Goal: Information Seeking & Learning: Find specific fact

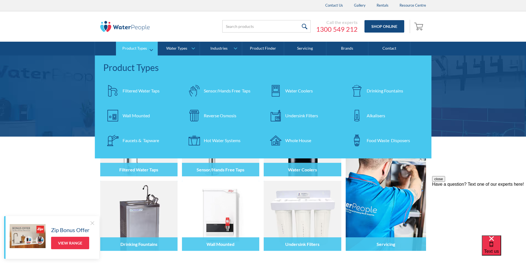
click at [132, 89] on div "Filtered Water Taps" at bounding box center [141, 90] width 37 height 7
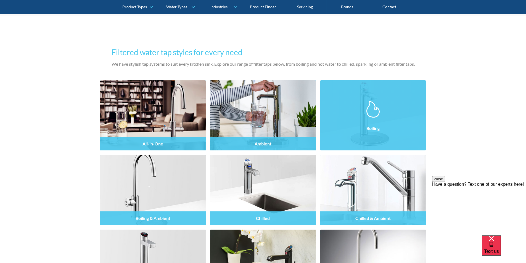
click at [370, 114] on img at bounding box center [372, 109] width 13 height 17
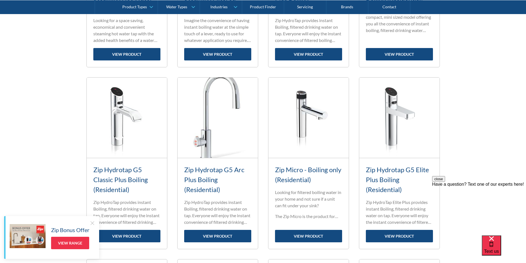
scroll to position [414, 0]
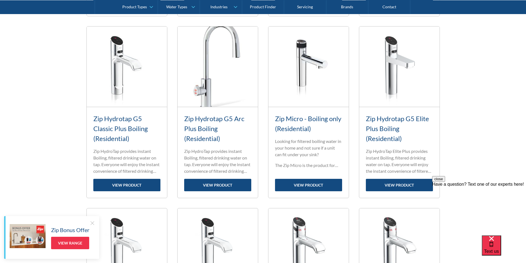
click at [126, 125] on link "Zip Hydrotap G5 Classic Plus Boiling (Residential)" at bounding box center [120, 129] width 54 height 28
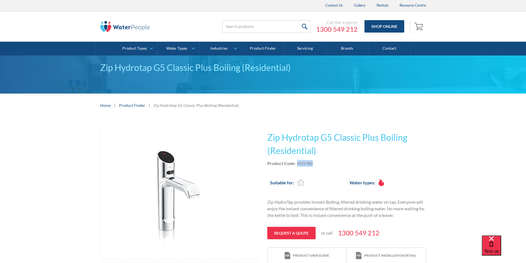
drag, startPoint x: 314, startPoint y: 163, endPoint x: 302, endPoint y: 162, distance: 12.2
click at [296, 162] on div "Product Code: H55786" at bounding box center [346, 163] width 159 height 7
copy div "H55786"
